Goal: Book appointment/travel/reservation

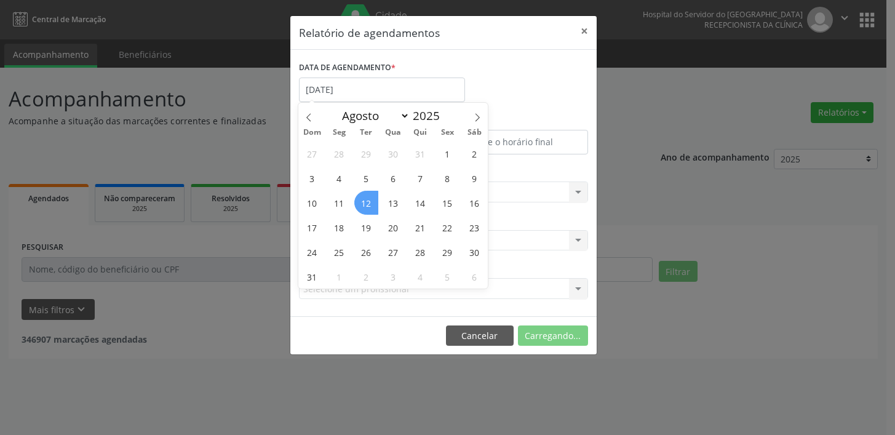
select select "7"
click at [363, 197] on span "12" at bounding box center [366, 203] width 24 height 24
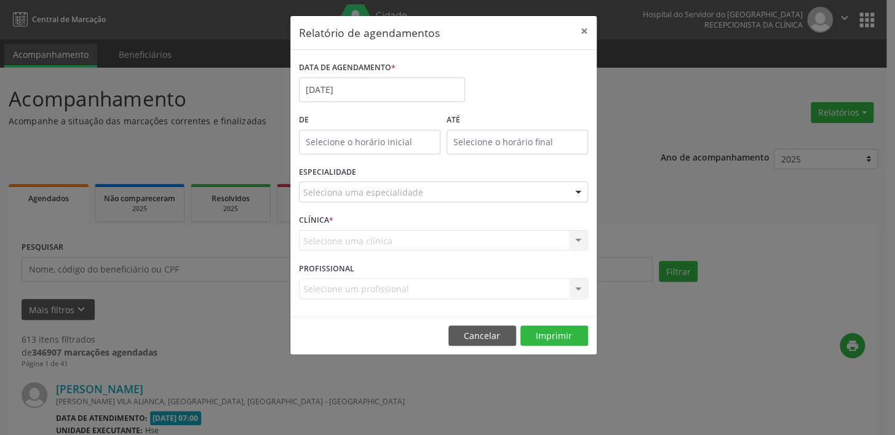
click at [366, 200] on div "Seleciona uma especialidade" at bounding box center [443, 191] width 289 height 21
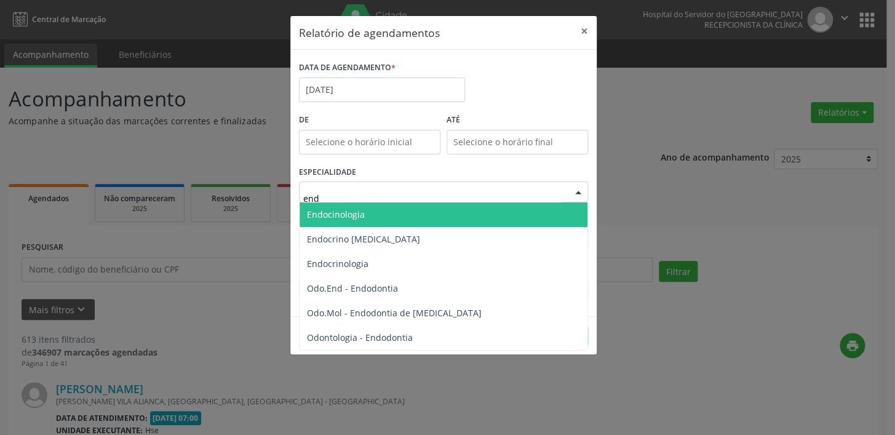
click at [343, 220] on span "Endocinologia" at bounding box center [443, 214] width 288 height 25
type input "end"
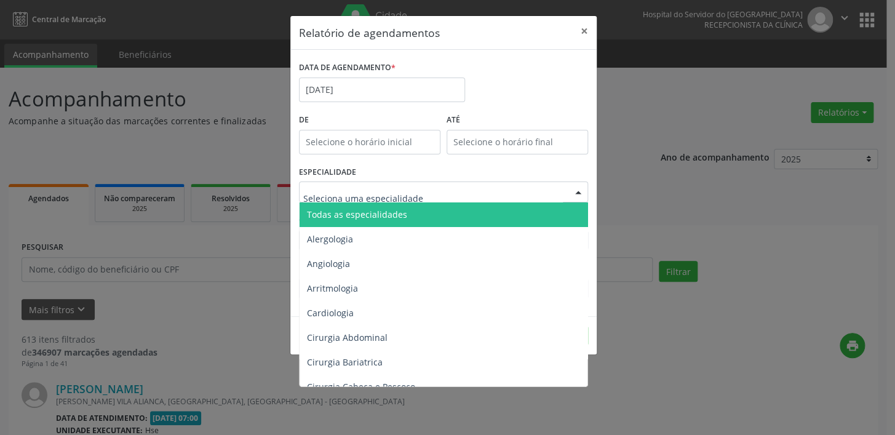
click at [351, 192] on input "text" at bounding box center [432, 198] width 259 height 25
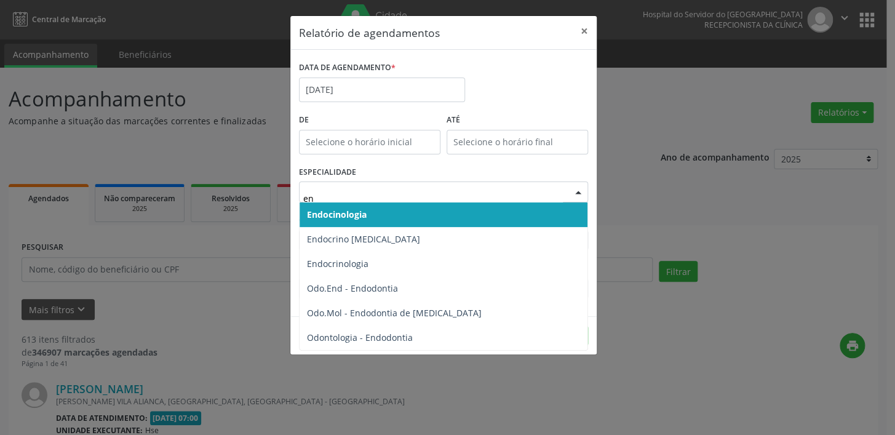
type input "end"
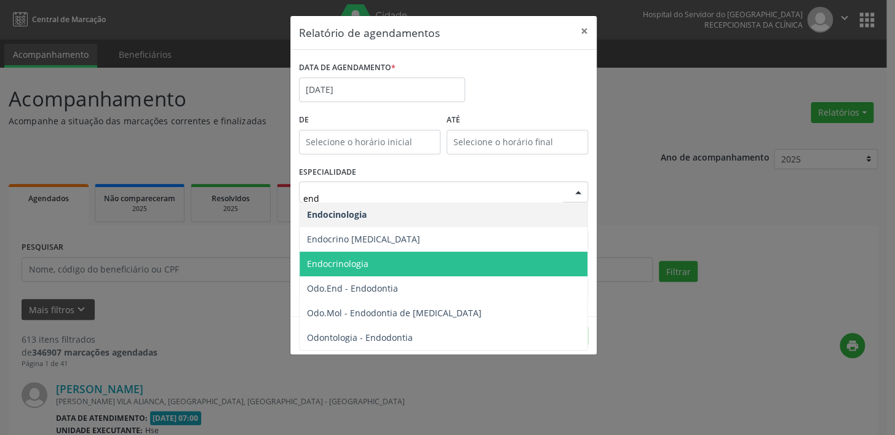
click at [350, 265] on span "Endocrinologia" at bounding box center [337, 264] width 61 height 12
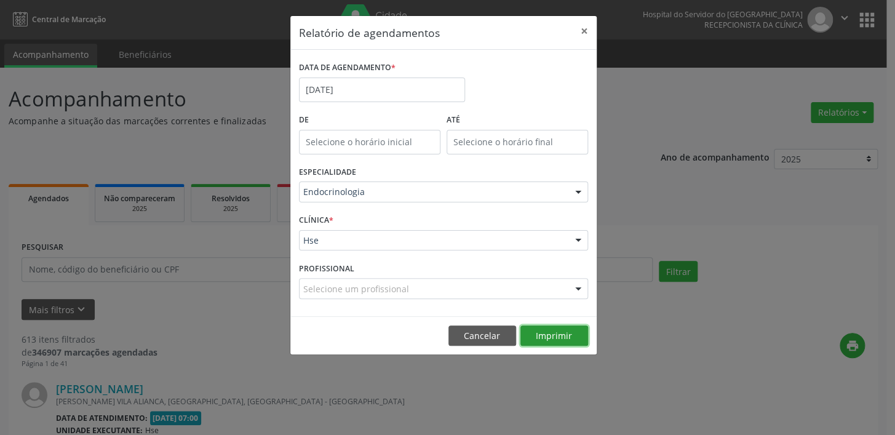
click at [553, 333] on button "Imprimir" at bounding box center [554, 335] width 68 height 21
